Goal: Task Accomplishment & Management: Manage account settings

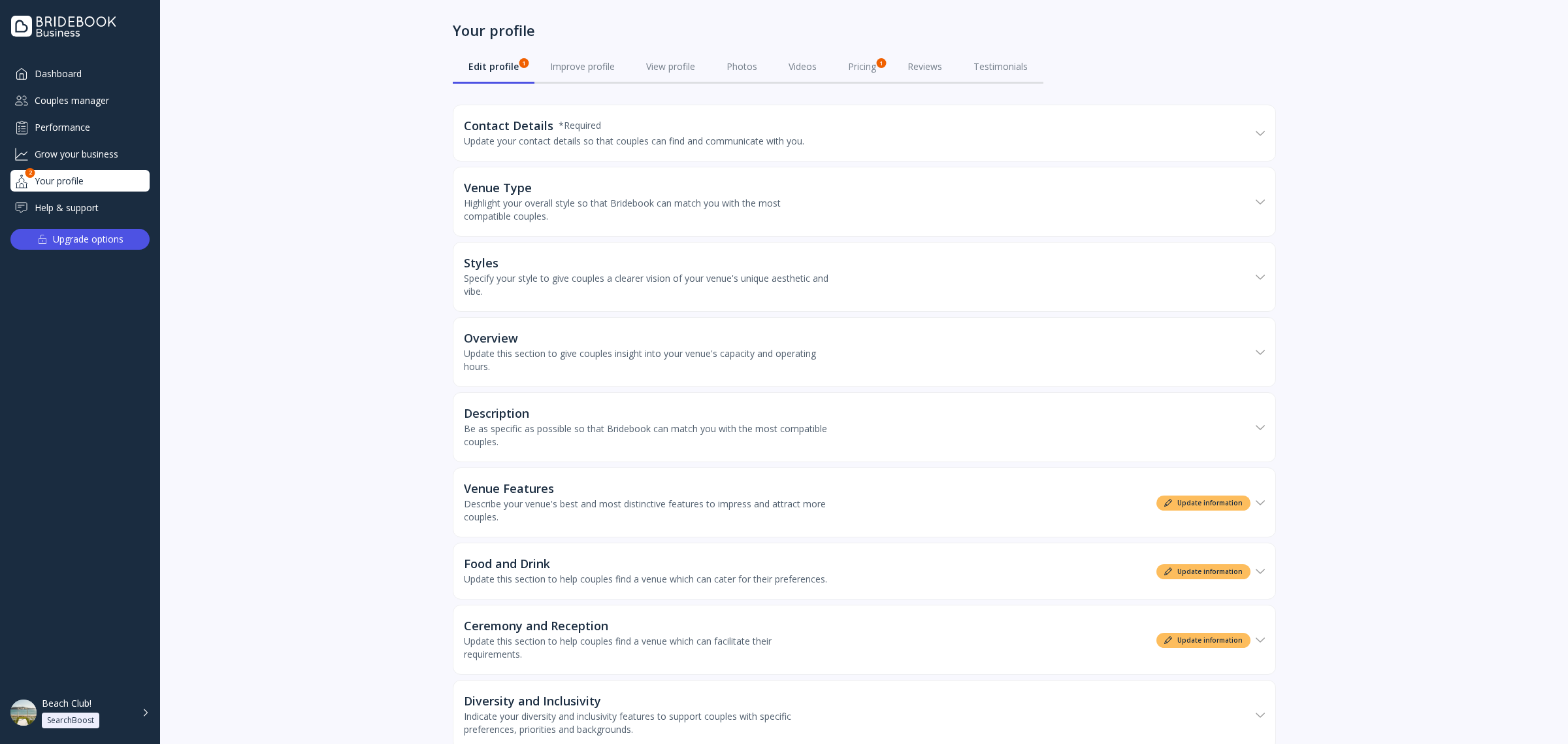
click at [89, 150] on div "Grow your business" at bounding box center [80, 154] width 139 height 22
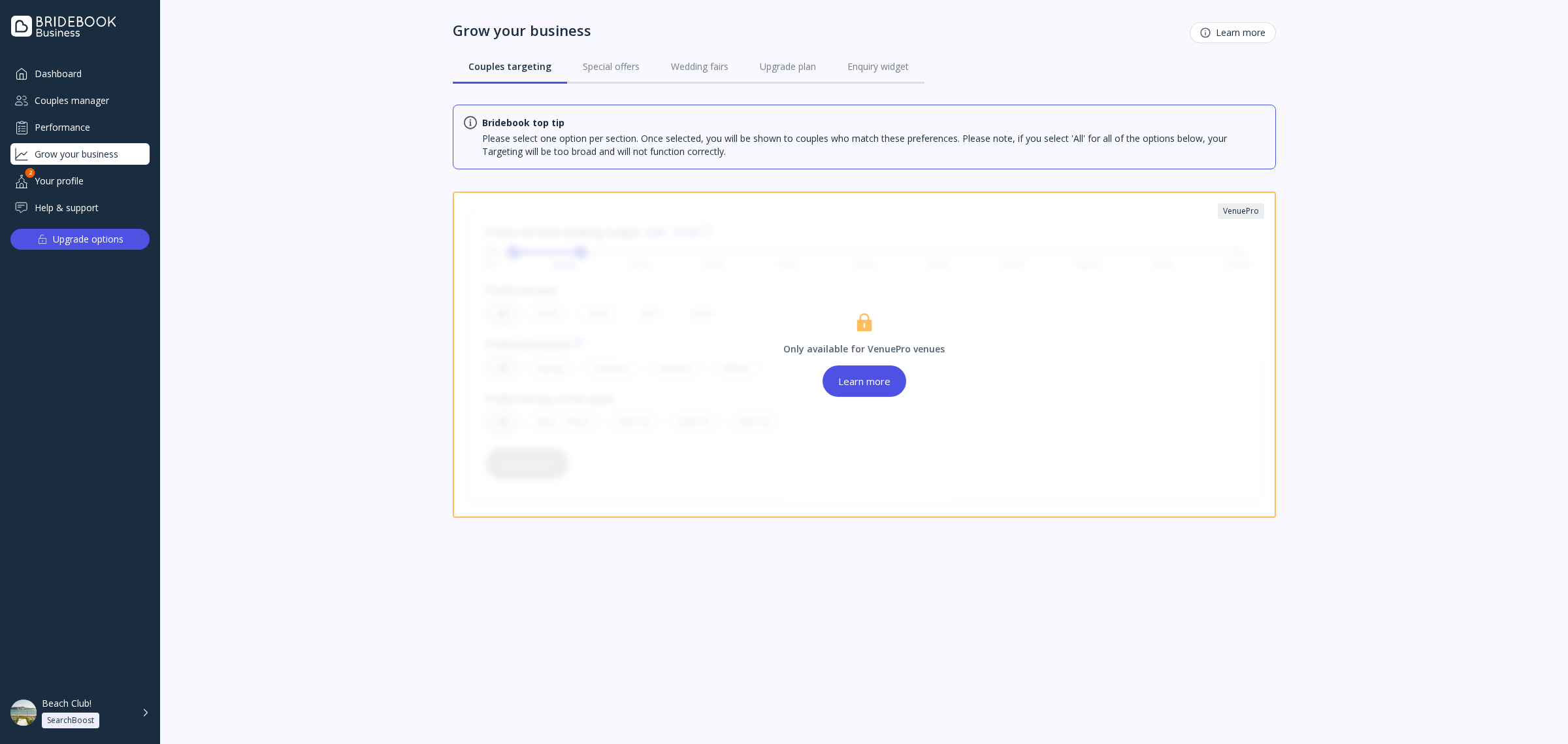
click at [105, 96] on div "Couples manager" at bounding box center [80, 100] width 139 height 22
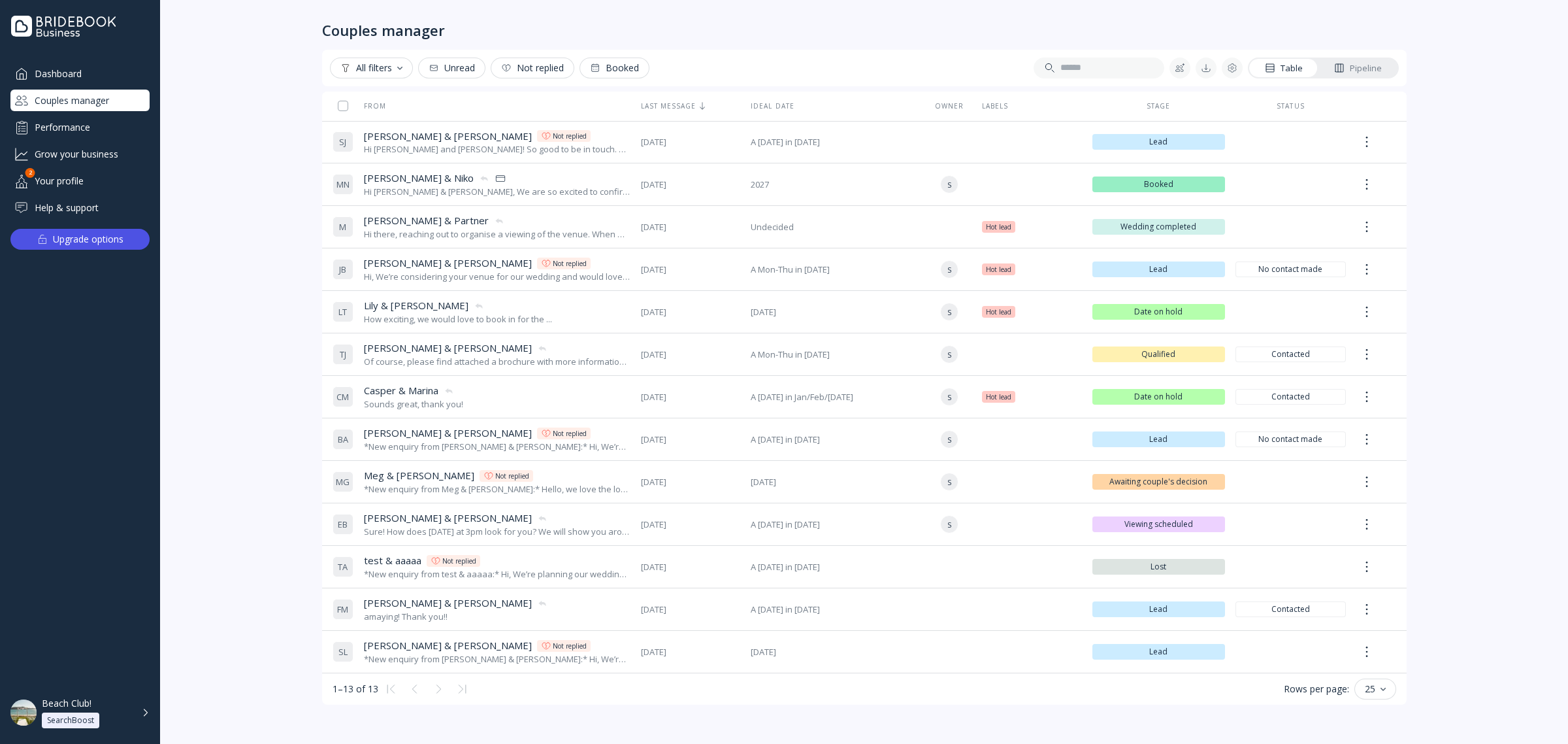
click at [44, 117] on div "Performance" at bounding box center [80, 127] width 139 height 22
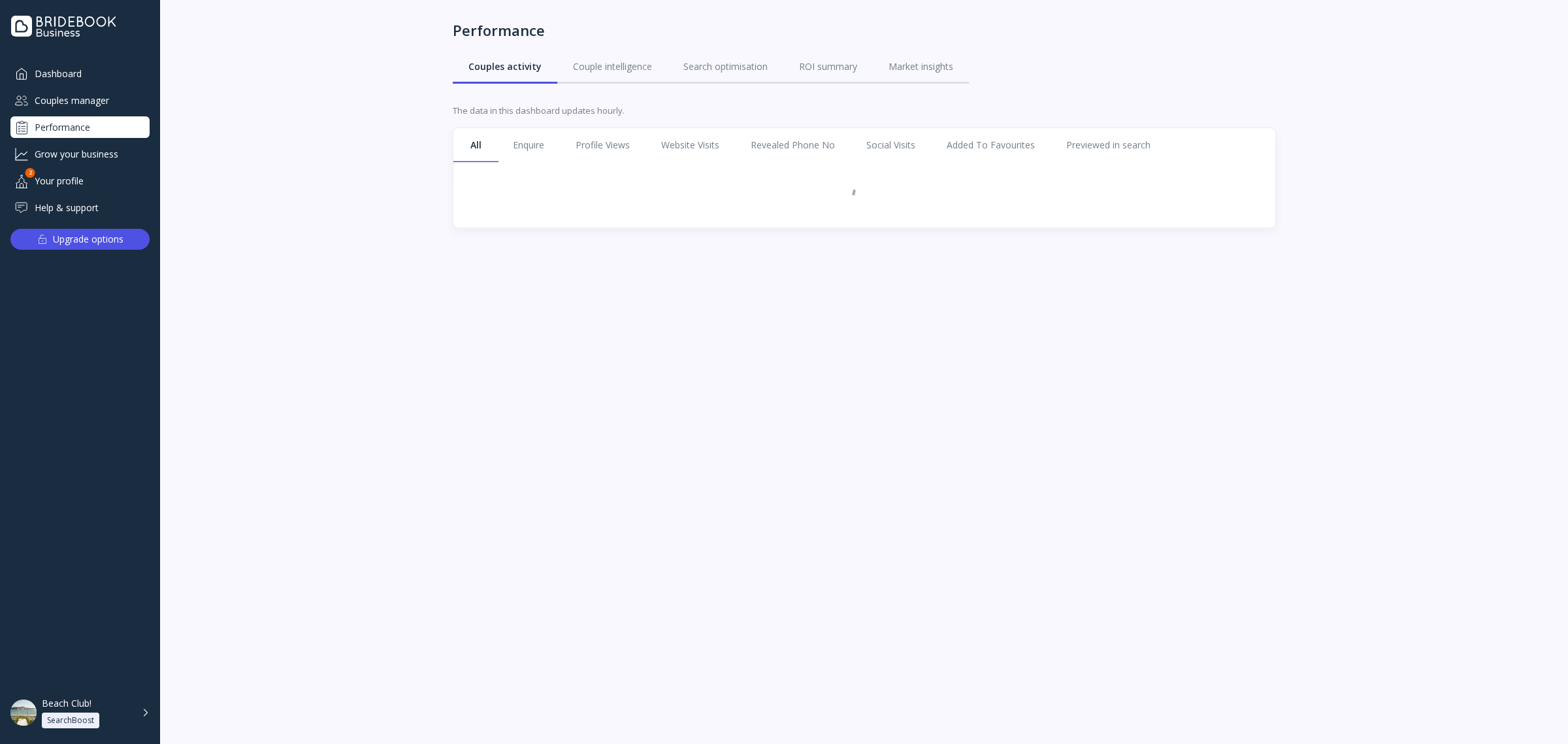
click at [62, 99] on div "Couples manager" at bounding box center [80, 100] width 139 height 22
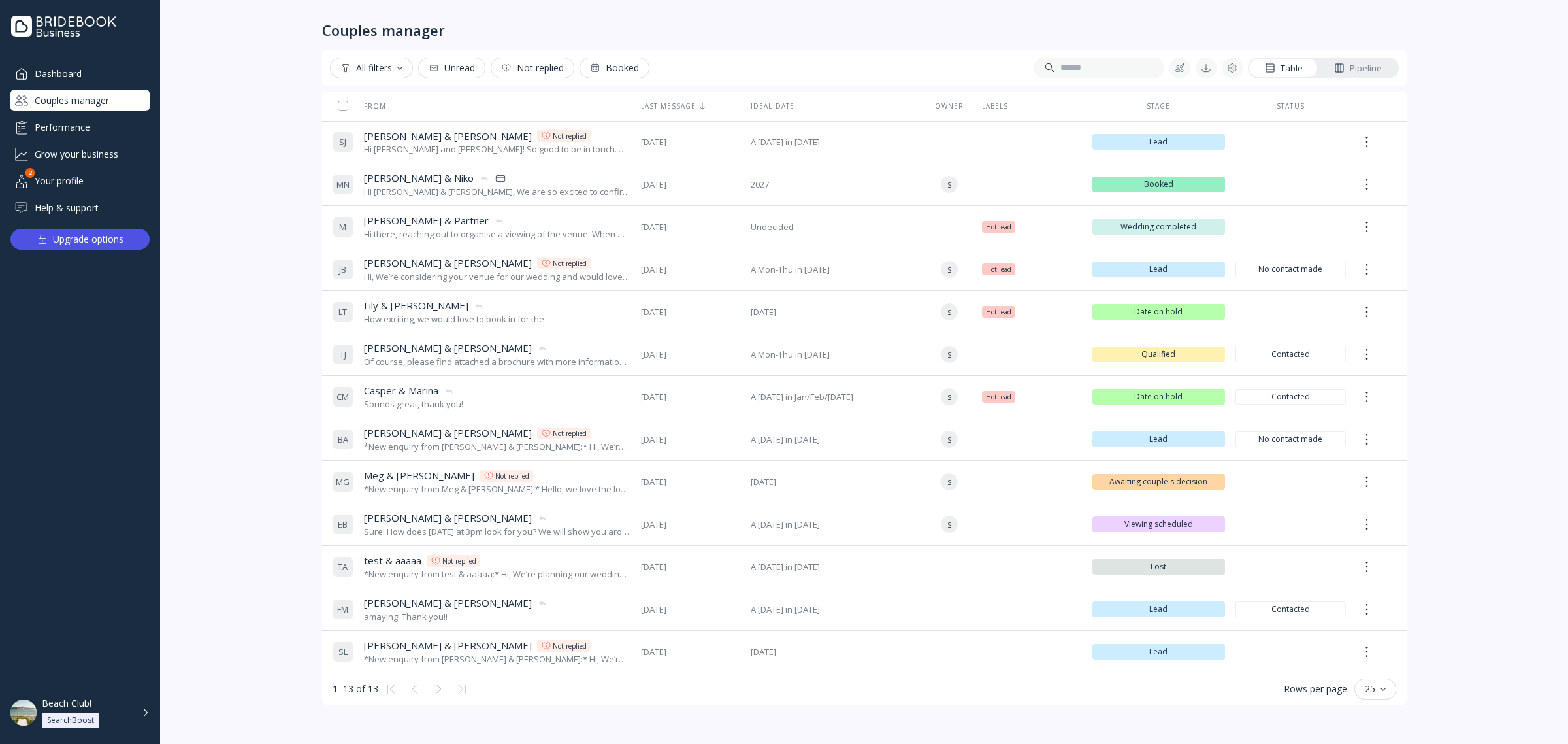
click at [127, 240] on button "Upgrade options" at bounding box center [80, 240] width 139 height 21
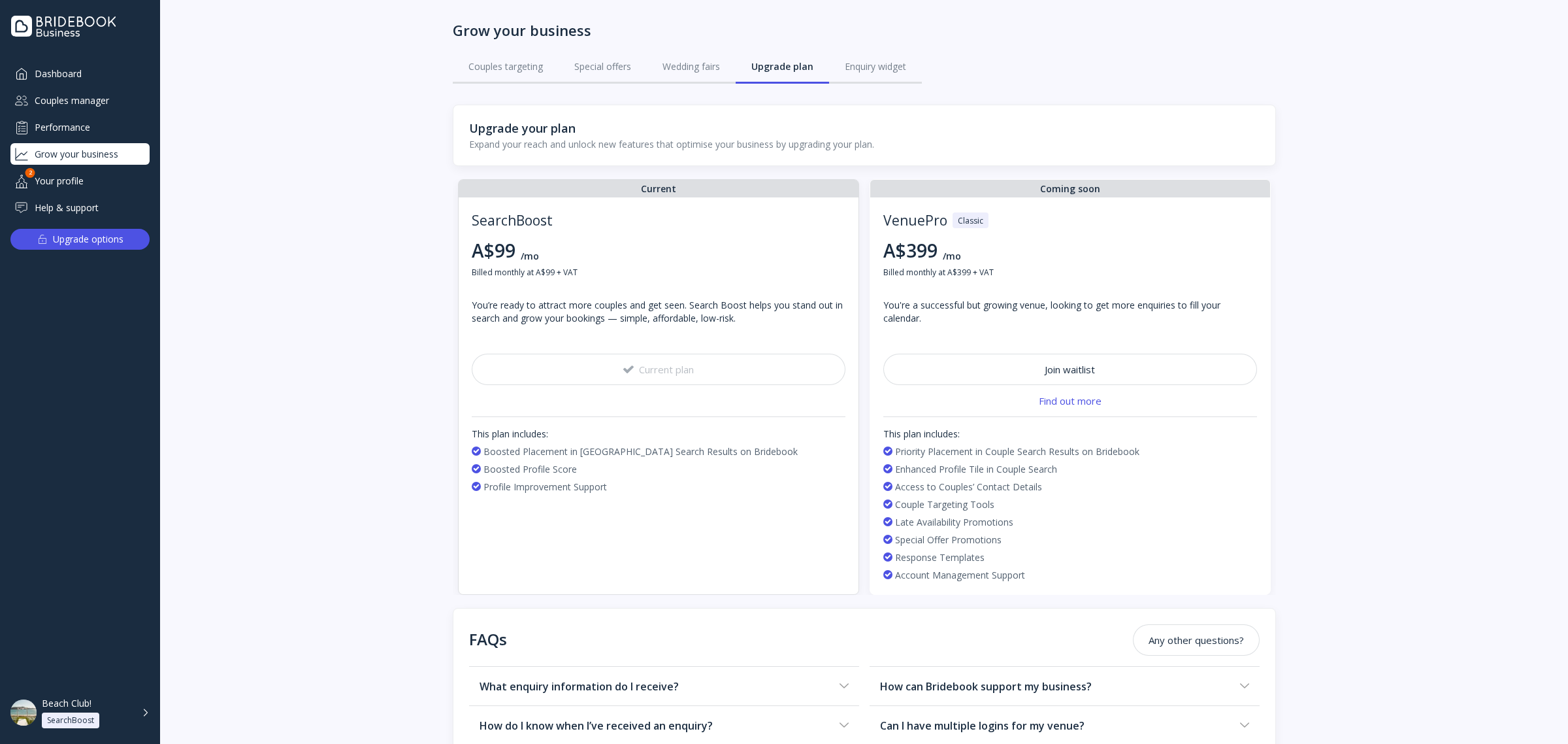
click at [96, 206] on div "Help & support" at bounding box center [80, 207] width 139 height 22
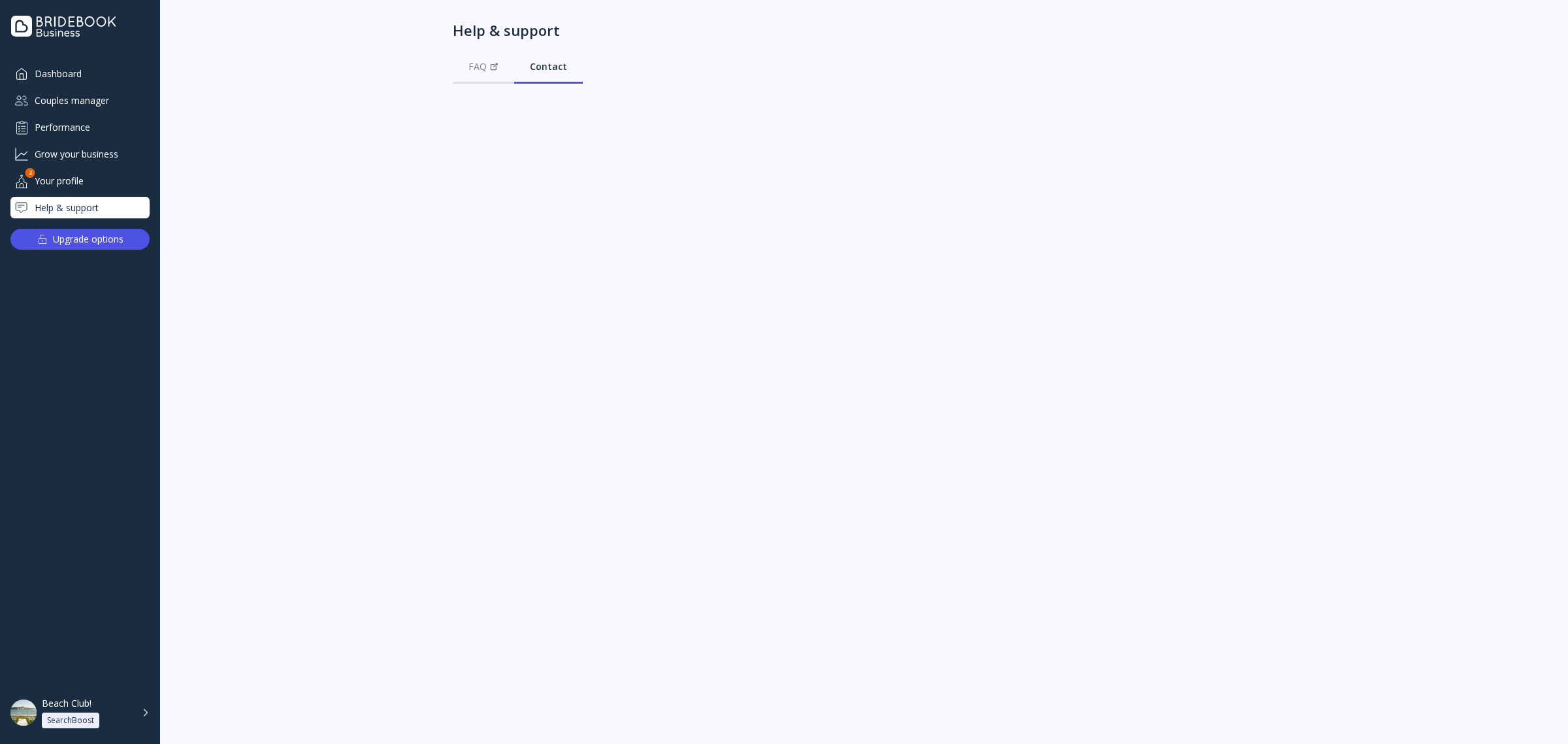
click at [69, 171] on div "Your profile" at bounding box center [80, 181] width 139 height 22
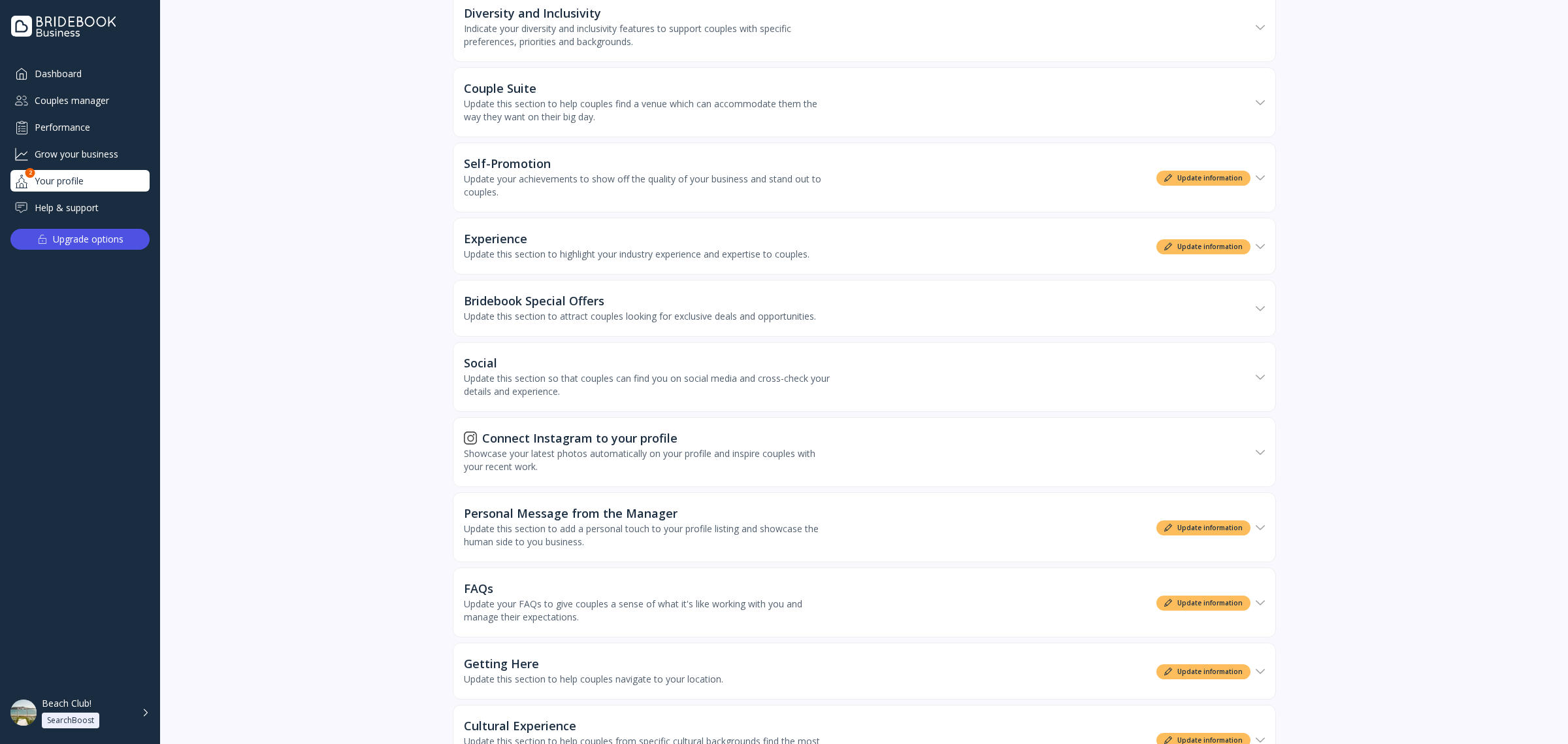
scroll to position [809, 0]
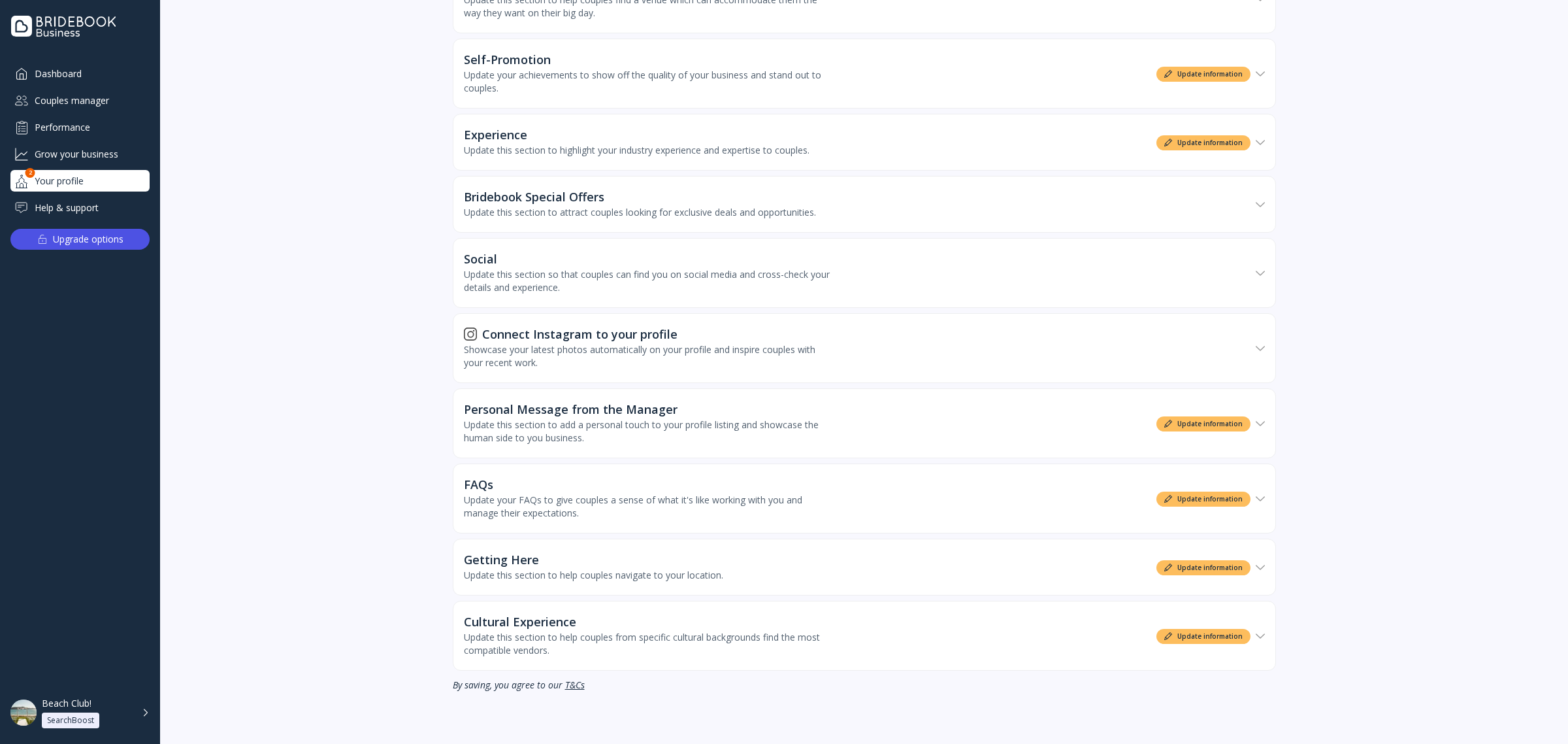
click at [90, 150] on div "Grow your business" at bounding box center [80, 154] width 139 height 22
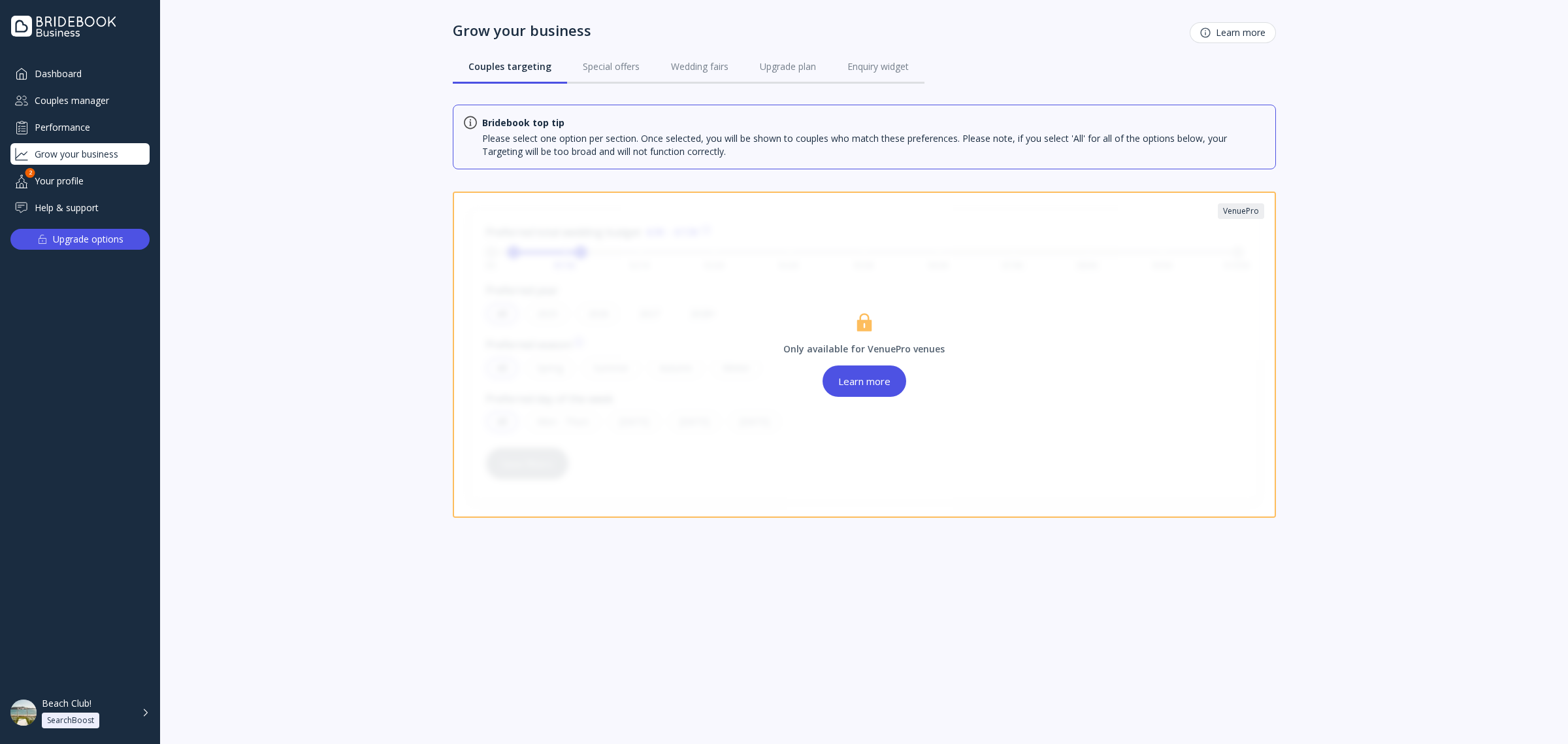
click at [90, 121] on div "Performance" at bounding box center [80, 127] width 139 height 22
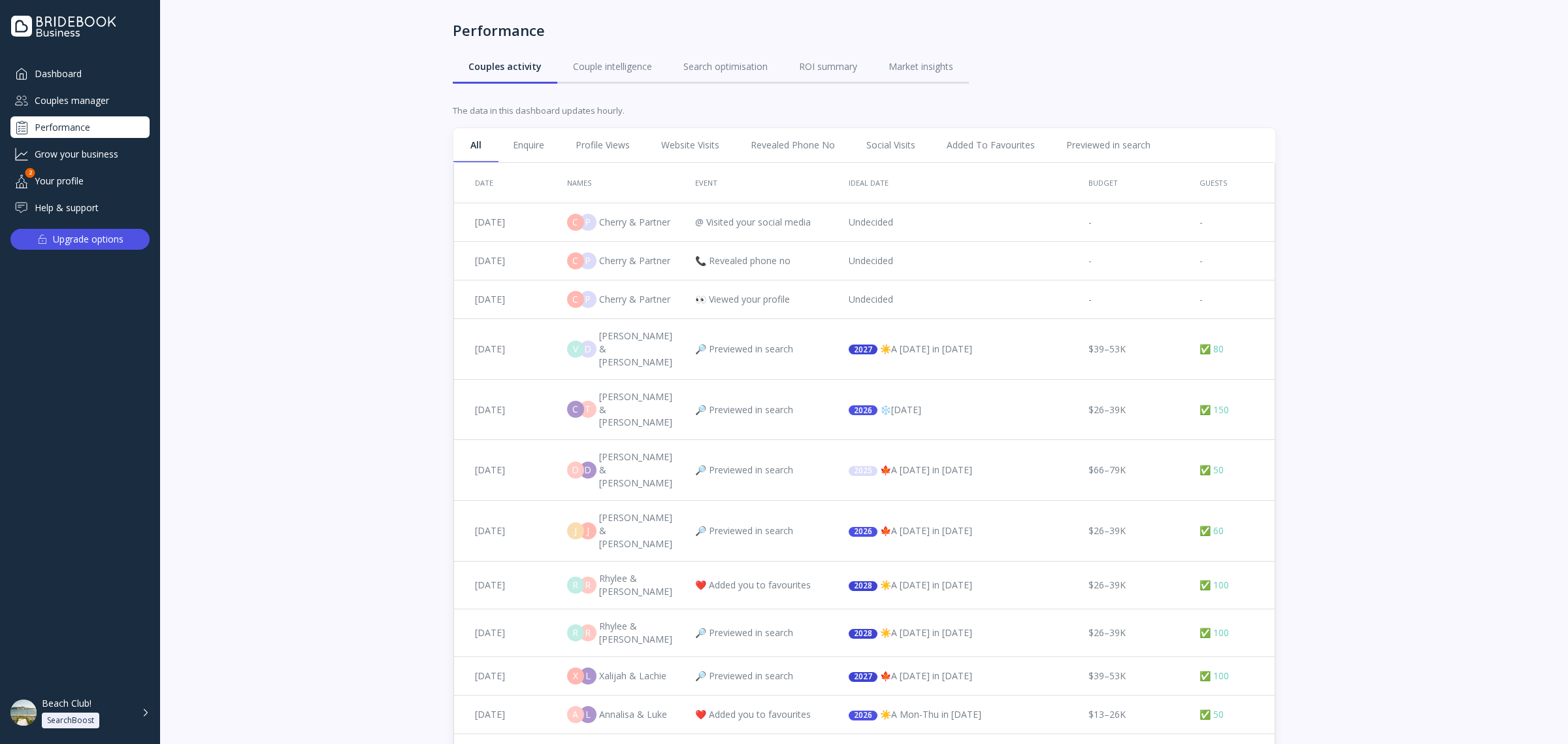
click at [107, 102] on div "Couples manager" at bounding box center [80, 100] width 139 height 22
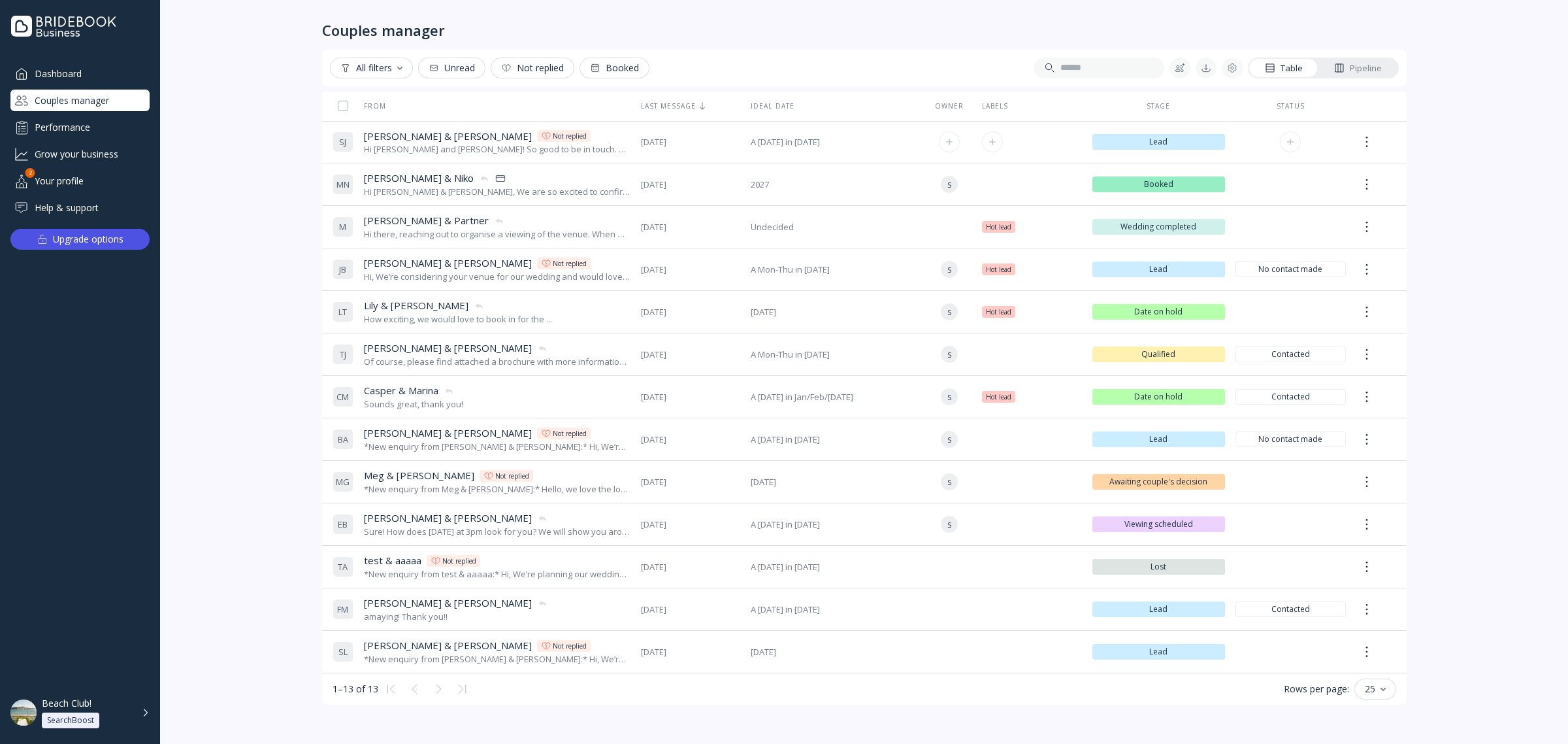
click at [510, 129] on div "[PERSON_NAME] & [PERSON_NAME] [PERSON_NAME] & [PERSON_NAME] replied" at bounding box center [497, 136] width 266 height 13
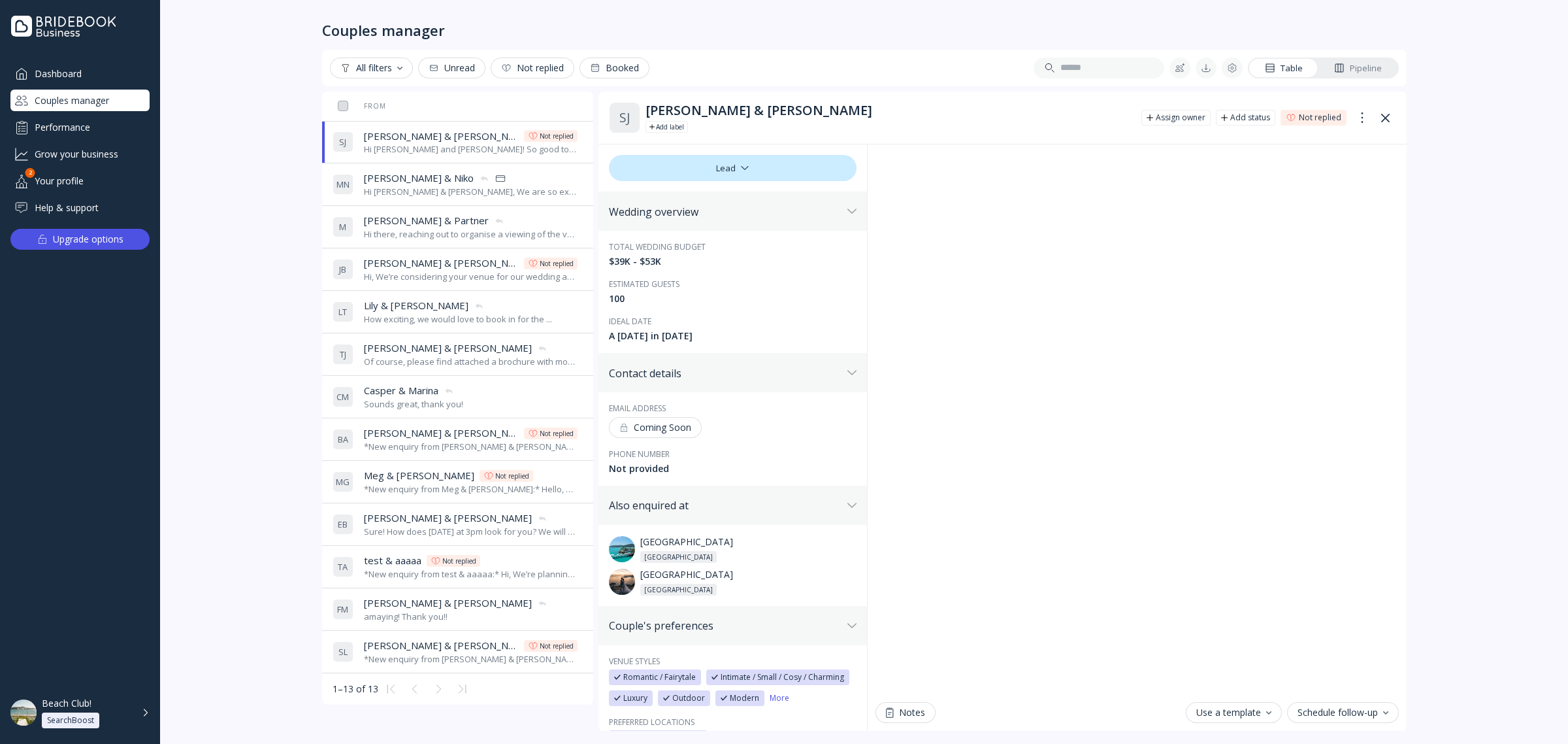
click at [476, 394] on div "[PERSON_NAME] & [PERSON_NAME] & [PERSON_NAME] Sounds great, thank you!" at bounding box center [455, 397] width 245 height 37
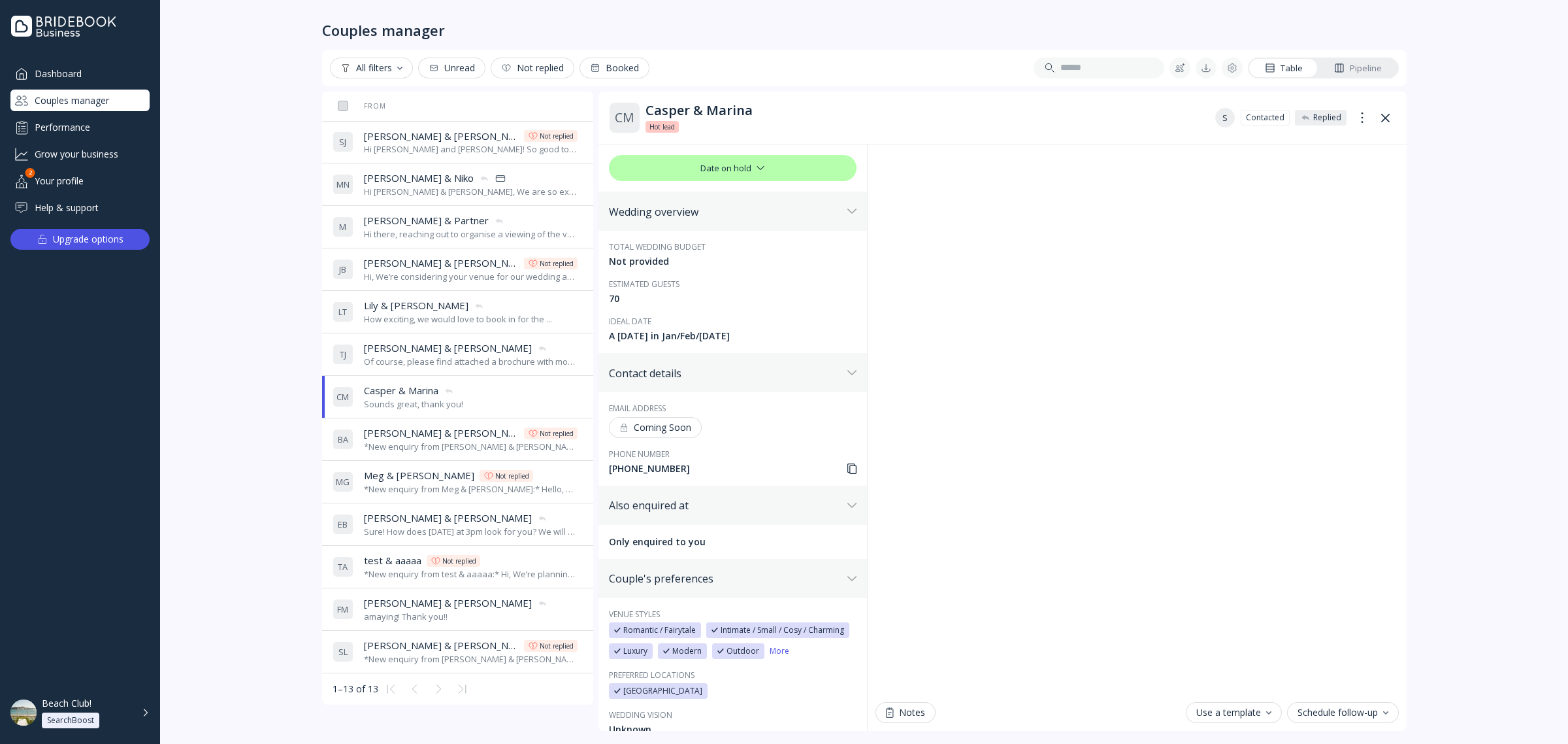
click at [633, 466] on div "[PHONE_NUMBER]" at bounding box center [732, 468] width 248 height 13
click at [521, 476] on div "[PERSON_NAME] & [PERSON_NAME] & [PERSON_NAME] replied" at bounding box center [470, 475] width 214 height 13
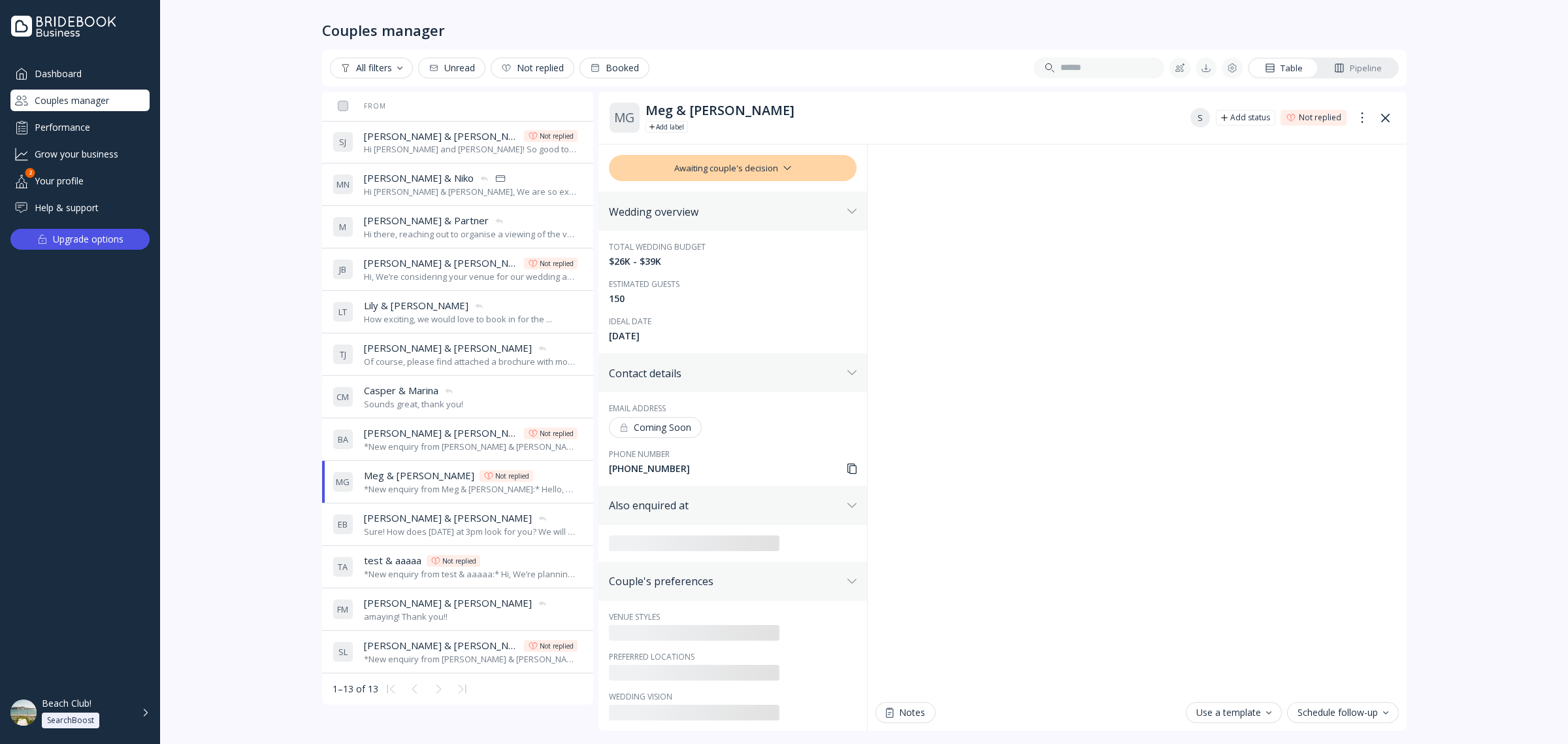
click at [655, 471] on div "[PHONE_NUMBER]" at bounding box center [732, 468] width 248 height 13
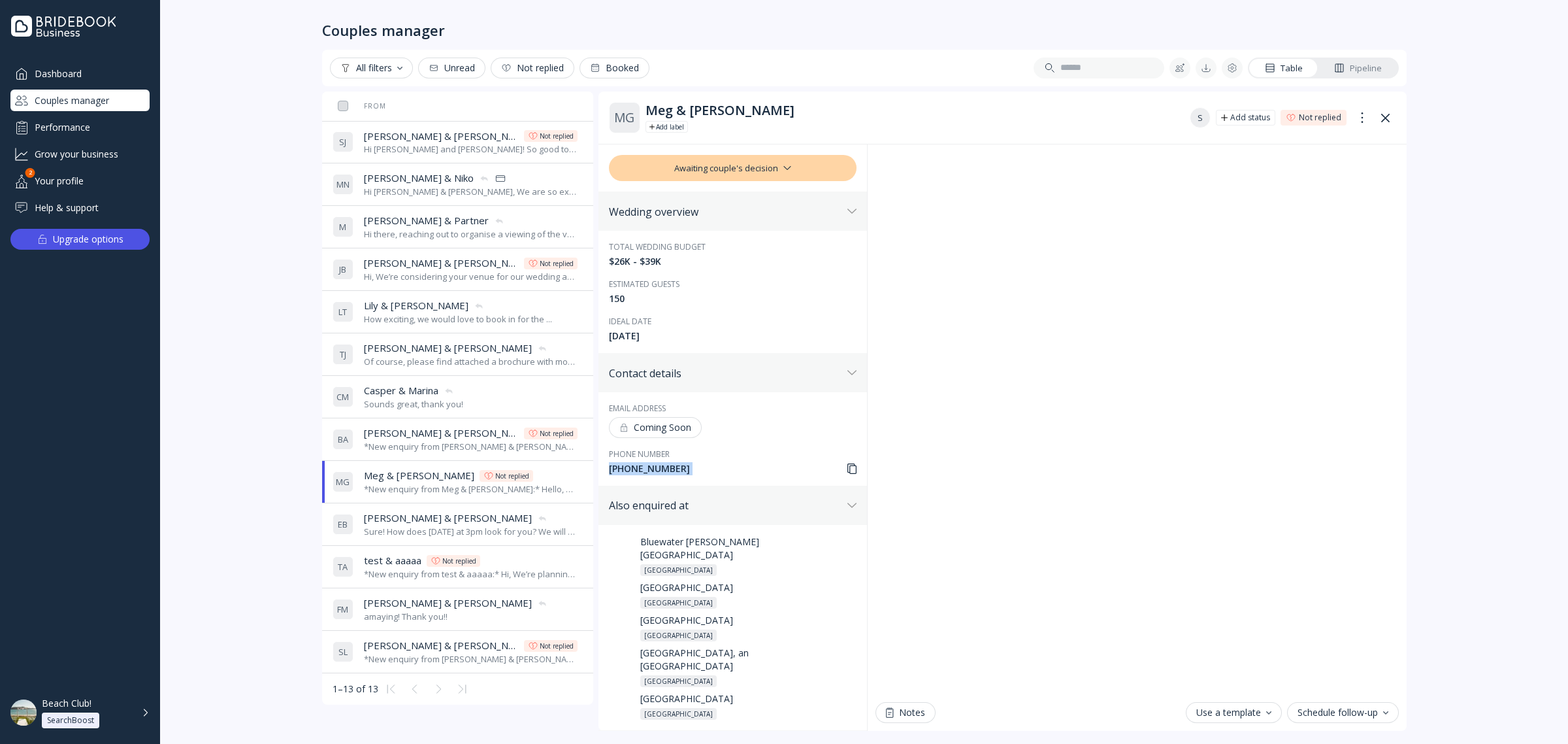
click at [655, 471] on div "[PHONE_NUMBER]" at bounding box center [732, 468] width 248 height 13
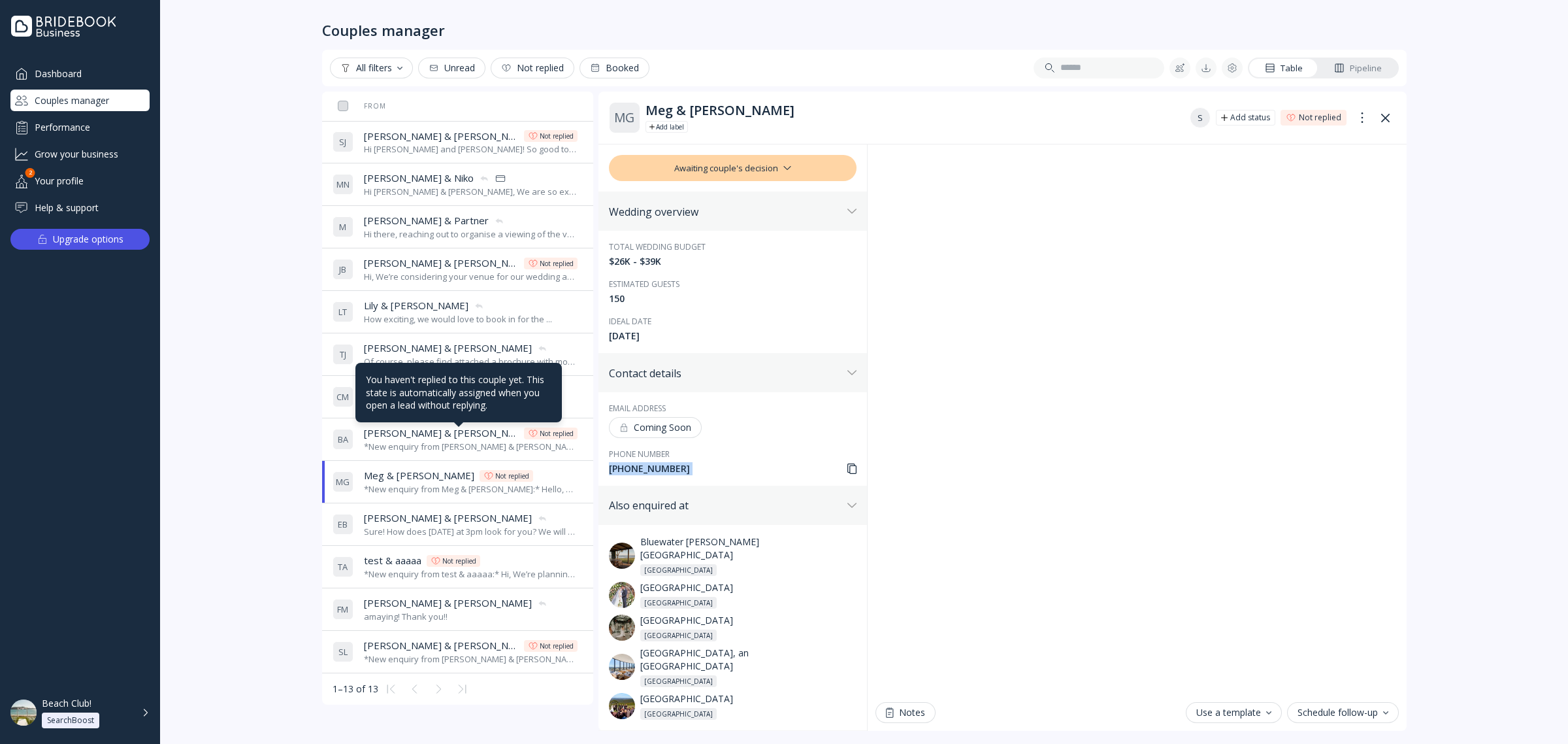
click at [540, 439] on div "Not replied" at bounding box center [557, 433] width 34 height 11
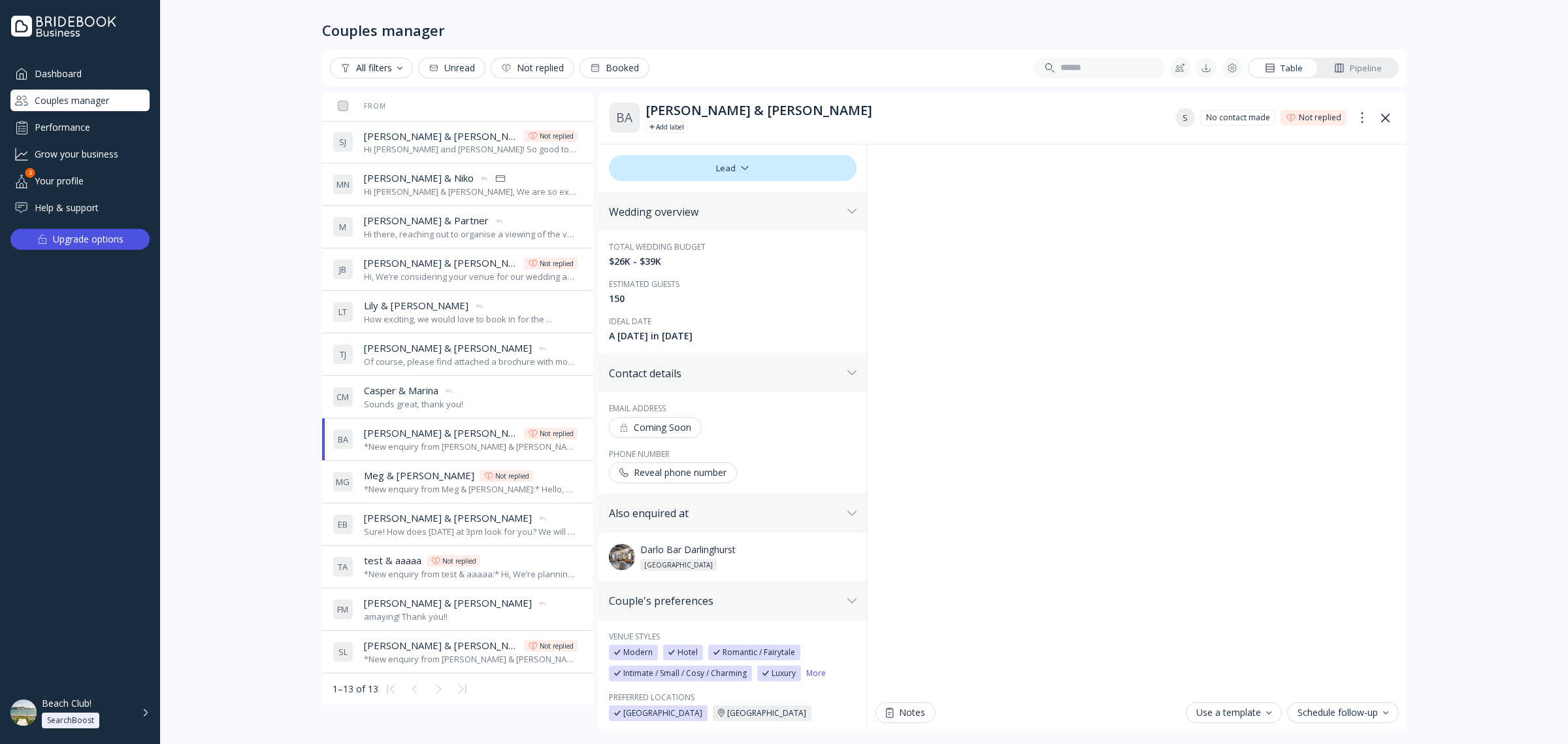
click at [770, 374] on div "Contact details" at bounding box center [725, 373] width 233 height 13
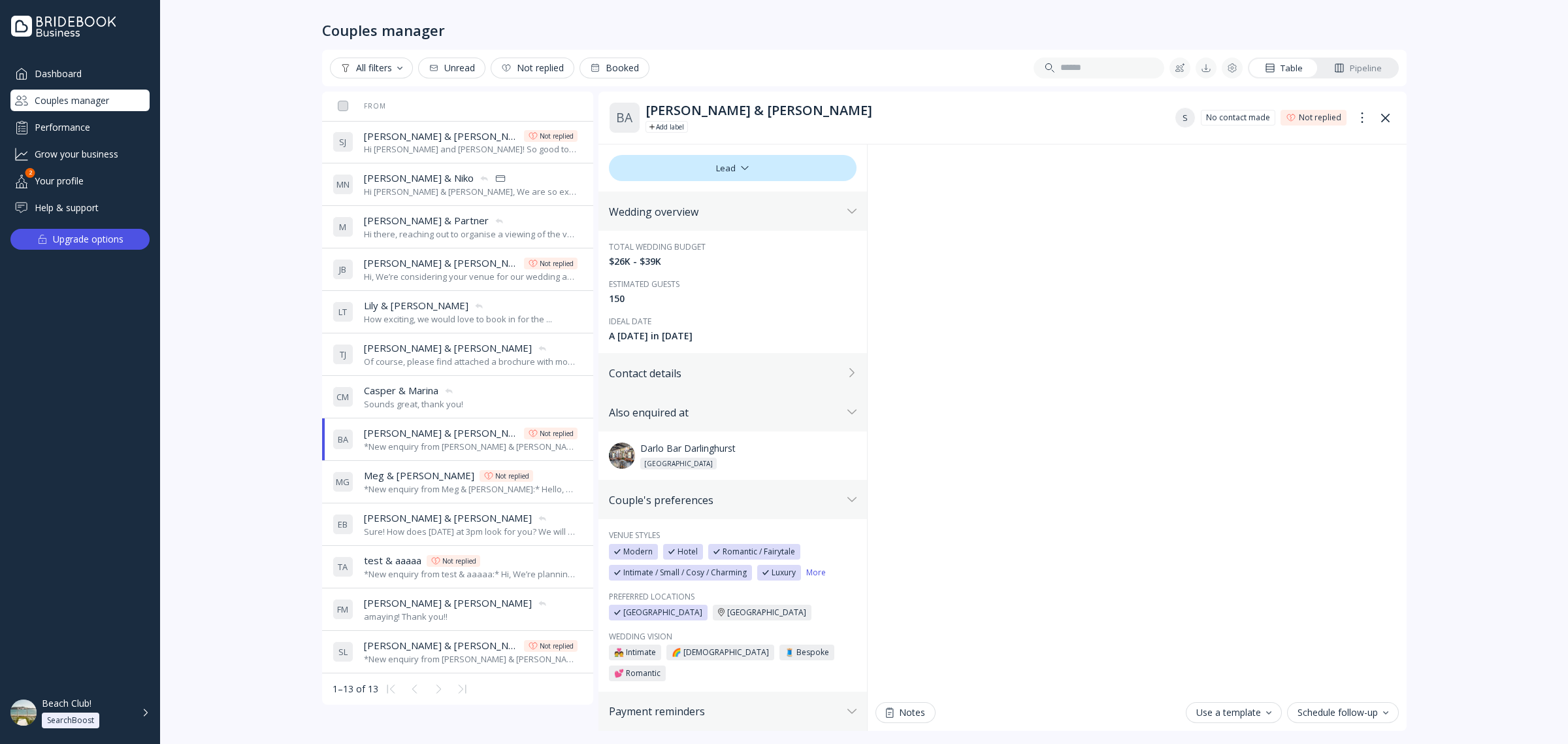
click at [770, 374] on div "Contact details" at bounding box center [725, 373] width 233 height 13
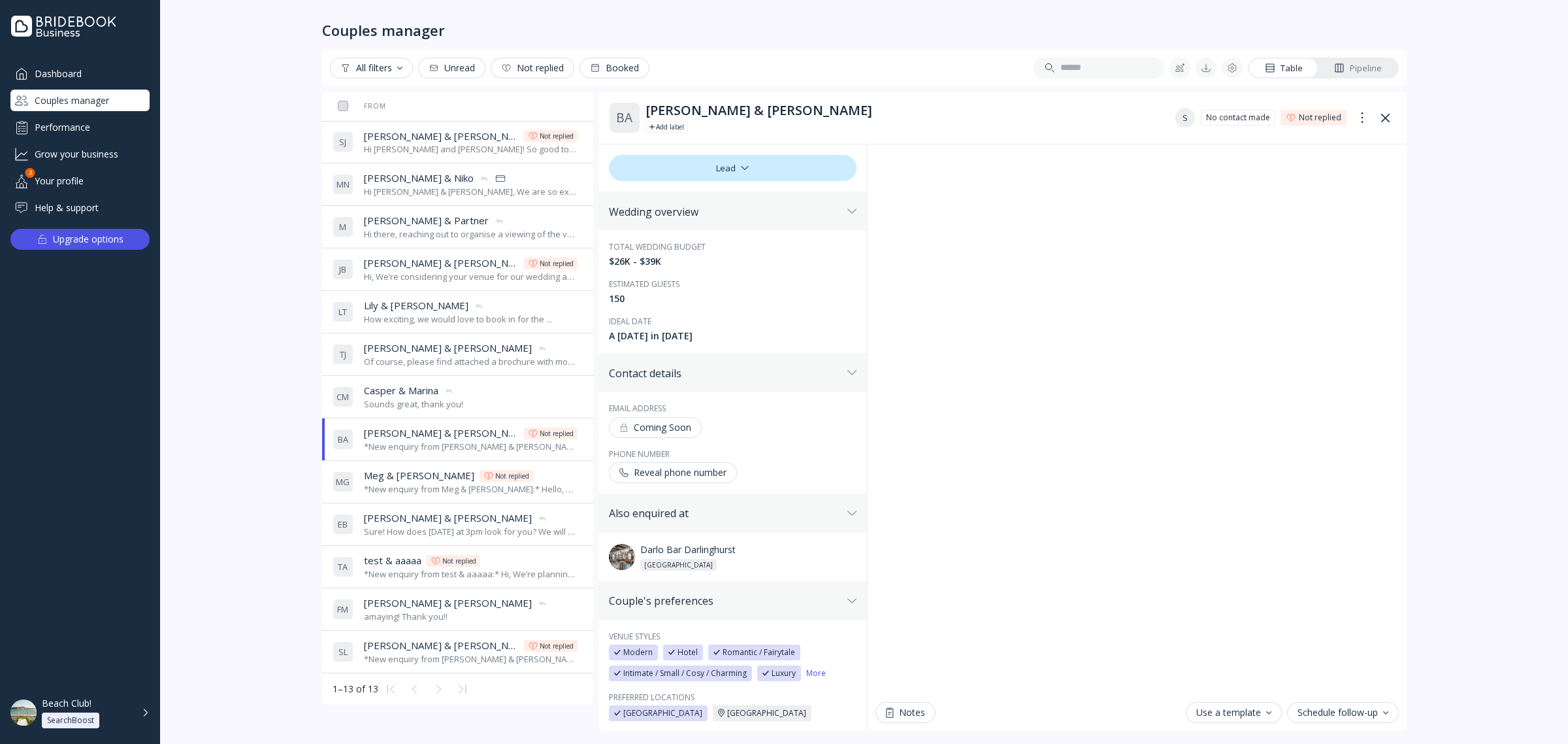
click at [247, 253] on div "Couples manager All filters Unread Not replied Booked Table Pipeline From Last …" at bounding box center [865, 372] width 1408 height 744
click at [1392, 116] on button at bounding box center [1386, 118] width 21 height 21
